Goal: Find contact information: Find contact information

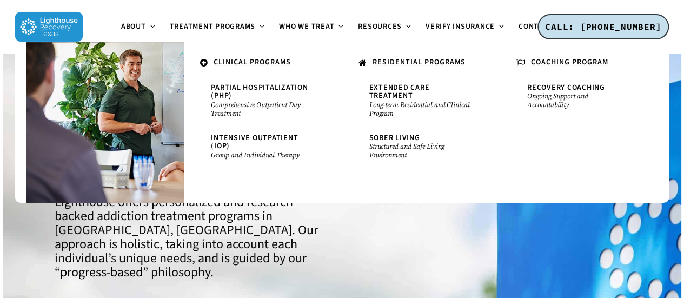
click at [391, 63] on u "RESIDENTIAL PROGRAMS" at bounding box center [418, 62] width 93 height 11
click at [400, 89] on span "Extended Care Treatment" at bounding box center [399, 91] width 61 height 19
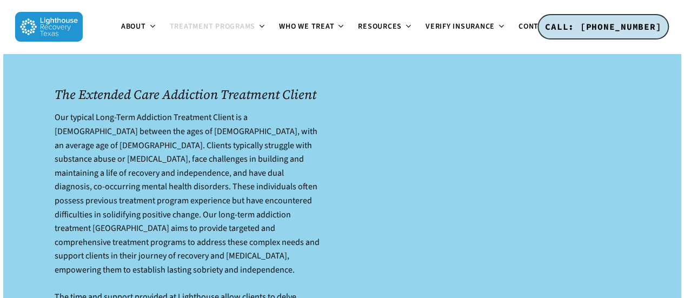
scroll to position [1135, 0]
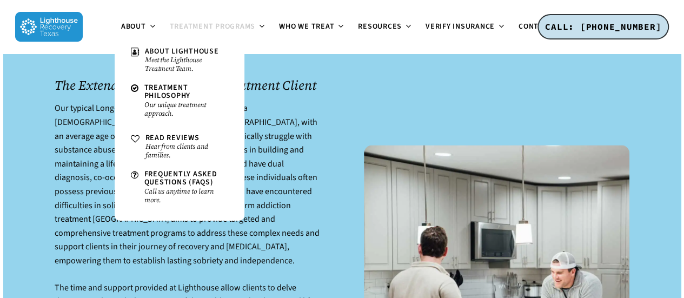
drag, startPoint x: 44, startPoint y: 29, endPoint x: 88, endPoint y: 1, distance: 51.3
click at [44, 29] on img at bounding box center [49, 27] width 68 height 30
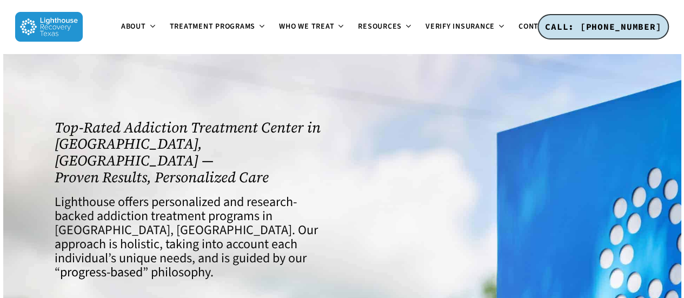
click at [133, 114] on div "Top-Rated Addiction Treatment Center in [GEOGRAPHIC_DATA], [GEOGRAPHIC_DATA] — …" at bounding box center [192, 245] width 287 height 265
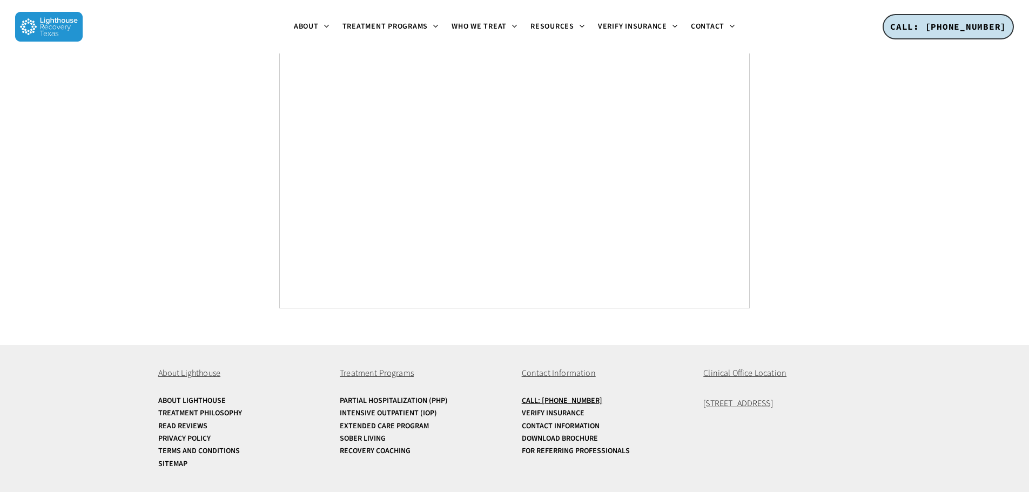
scroll to position [4077, 0]
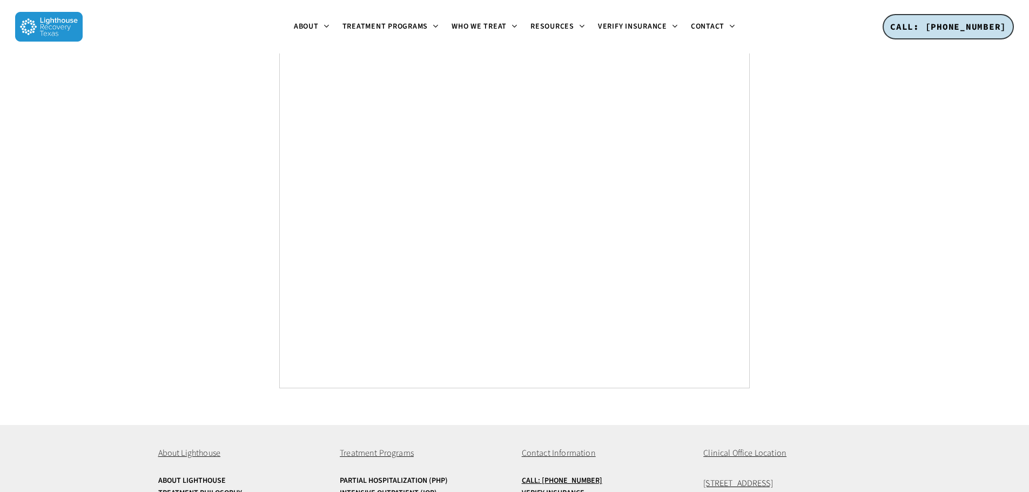
drag, startPoint x: 830, startPoint y: 405, endPoint x: 699, endPoint y: 410, distance: 131.9
click at [699, 425] on div "About Lighthouse About Lighthouse Treatment Philosophy Read Reviews Privacy Pol…" at bounding box center [514, 498] width 713 height 147
copy span "[STREET_ADDRESS]"
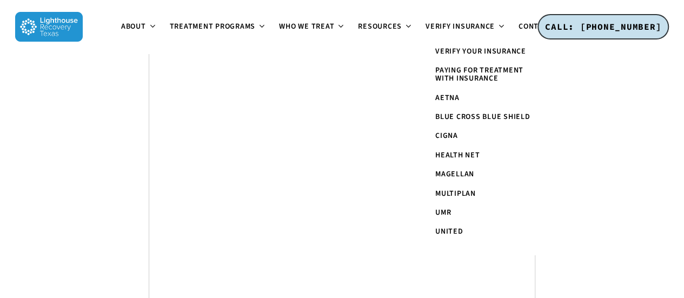
scroll to position [3588, 0]
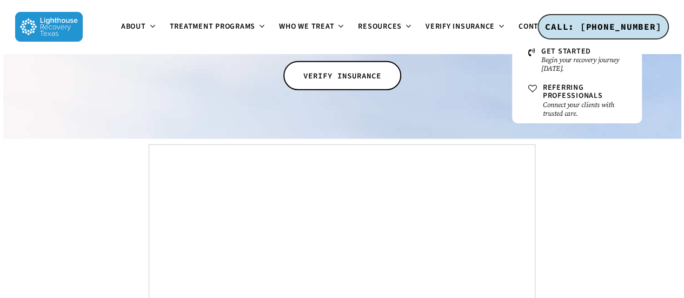
click at [524, 32] on li "Contact Get Started Begin your recovery journey today. Referring Professionals …" at bounding box center [540, 26] width 57 height 53
click at [523, 22] on span "Contact" at bounding box center [534, 26] width 33 height 11
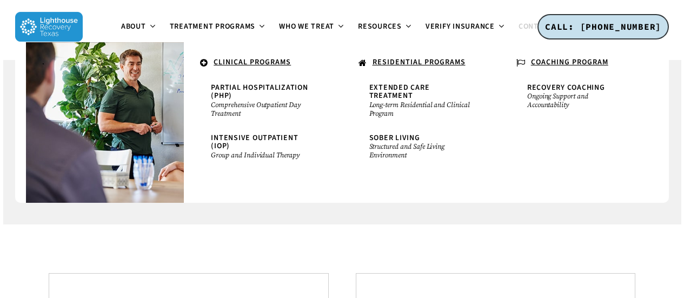
click at [219, 23] on span "Treatment Programs" at bounding box center [213, 26] width 86 height 11
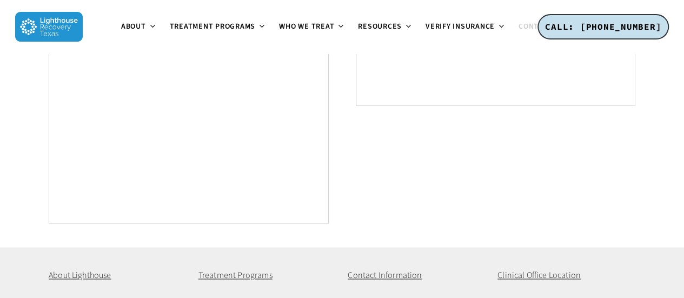
scroll to position [839, 0]
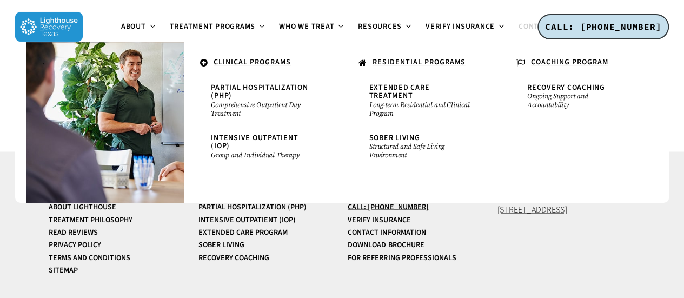
drag, startPoint x: 528, startPoint y: 210, endPoint x: 493, endPoint y: 210, distance: 35.7
click at [493, 210] on div "About Lighthouse About Lighthouse Treatment Philosophy Read Reviews Privacy Pol…" at bounding box center [342, 224] width 586 height 147
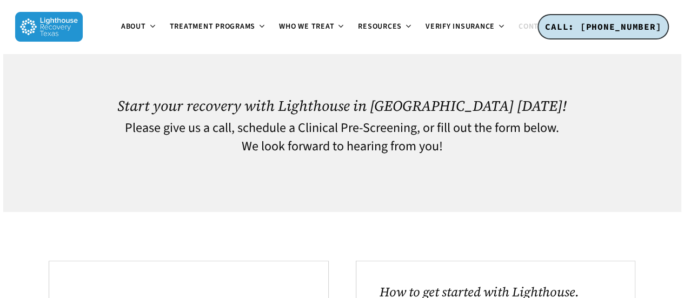
scroll to position [0, 0]
